Goal: Transaction & Acquisition: Purchase product/service

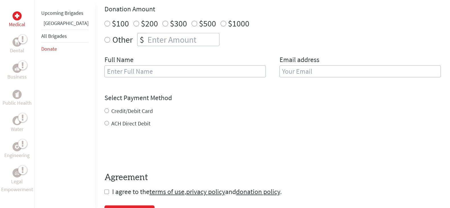
scroll to position [142, 0]
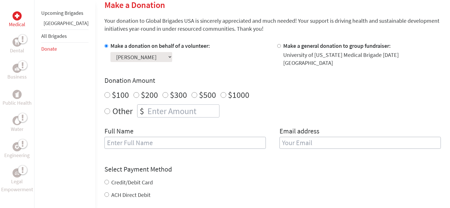
click at [104, 92] on input "$100" at bounding box center [107, 95] width 6 height 6
radio input "true"
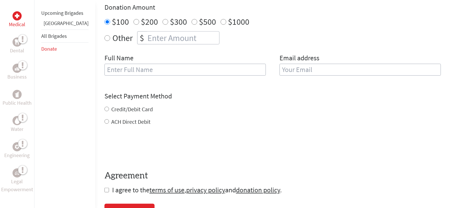
scroll to position [214, 0]
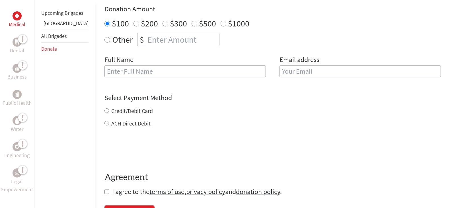
click at [193, 70] on input "text" at bounding box center [184, 71] width 161 height 12
type input "m"
click at [287, 68] on input "email" at bounding box center [360, 71] width 161 height 12
click at [205, 66] on input "[PERSON_NAME]" at bounding box center [184, 71] width 161 height 12
type input "[PERSON_NAME]"
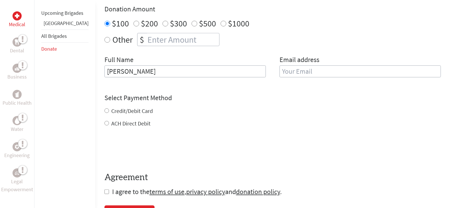
click at [310, 65] on input "email" at bounding box center [360, 71] width 161 height 12
type input "[EMAIL_ADDRESS][DOMAIN_NAME]"
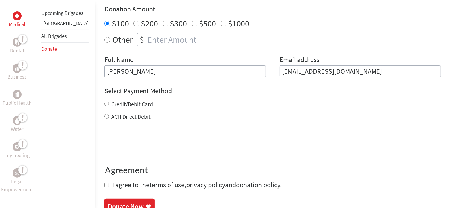
click at [104, 106] on div "Credit/Debit Card ACH Direct Debit" at bounding box center [272, 110] width 336 height 20
click at [104, 102] on input "Credit/Debit Card" at bounding box center [106, 104] width 5 height 5
radio input "true"
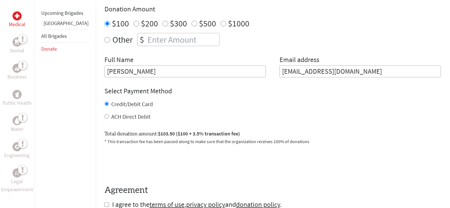
click at [104, 114] on input "ACH Direct Debit" at bounding box center [106, 116] width 5 height 5
radio input "true"
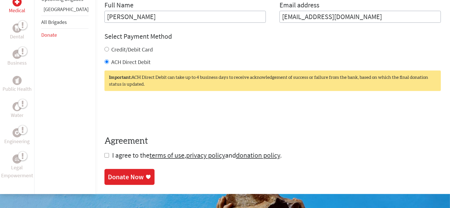
scroll to position [284, 0]
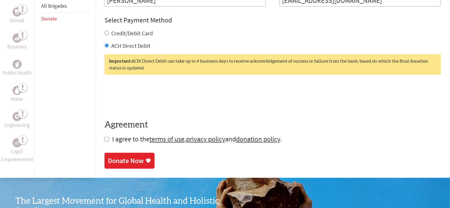
click at [104, 137] on input "checkbox" at bounding box center [106, 139] width 5 height 5
checkbox input "true"
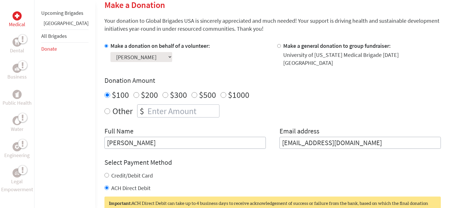
scroll to position [249, 0]
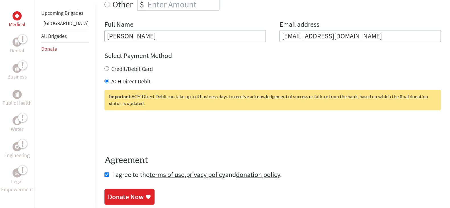
click at [129, 193] on div "Donate Now" at bounding box center [129, 196] width 43 height 9
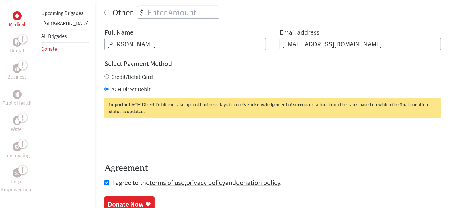
scroll to position [239, 0]
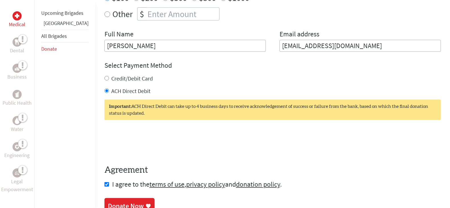
click at [104, 76] on input "Credit/Debit Card" at bounding box center [106, 78] width 5 height 5
radio input "true"
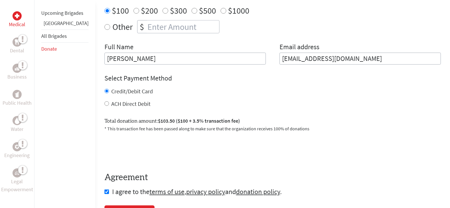
scroll to position [168, 0]
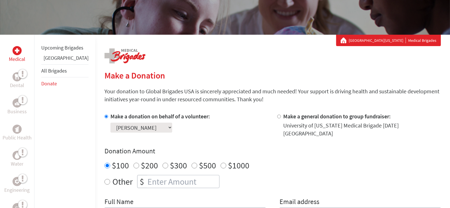
scroll to position [71, 0]
